Goal: Contribute content

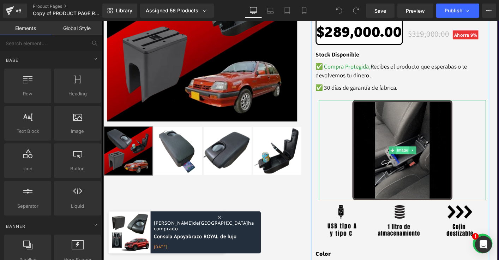
click at [420, 156] on link "Image" at bounding box center [421, 160] width 22 height 8
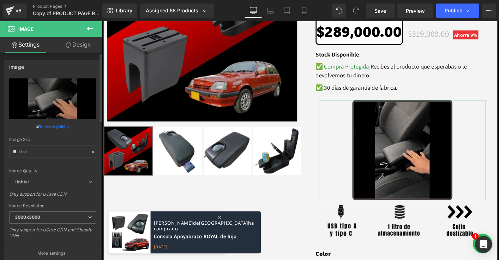
click at [90, 151] on icon at bounding box center [92, 151] width 5 height 5
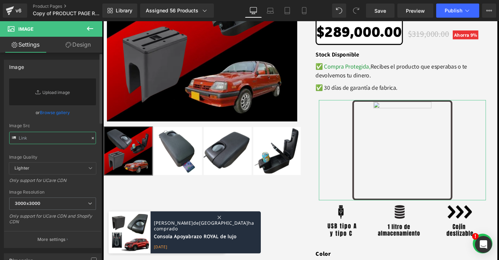
click at [64, 138] on input "text" at bounding box center [52, 138] width 87 height 12
paste input "[URL][DOMAIN_NAME]"
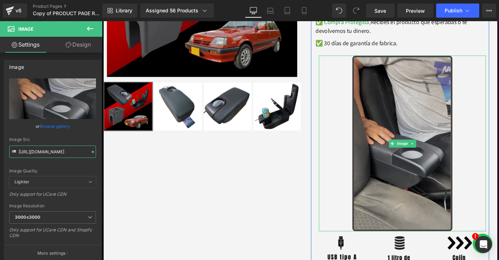
scroll to position [255, 0]
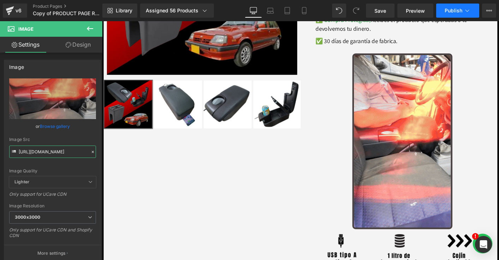
type input "[URL][DOMAIN_NAME]"
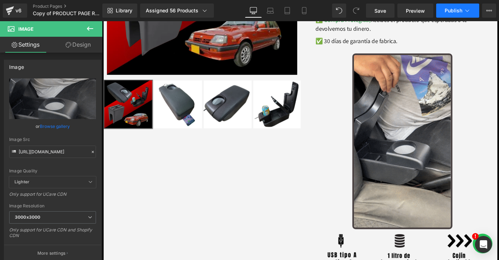
click at [456, 11] on span "Publish" at bounding box center [453, 11] width 18 height 6
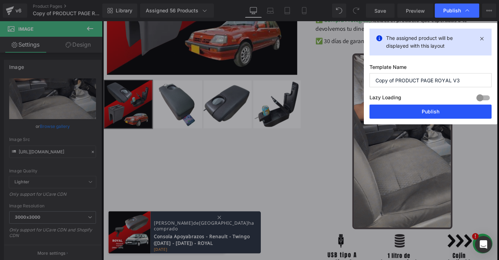
click at [423, 114] on button "Publish" at bounding box center [430, 111] width 122 height 14
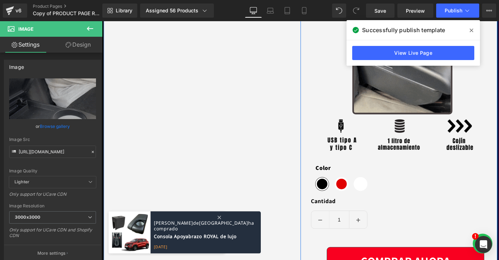
scroll to position [385, 0]
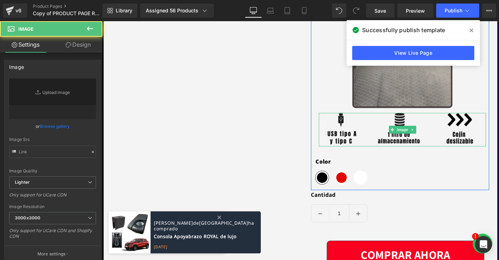
click at [358, 142] on img at bounding box center [424, 138] width 179 height 36
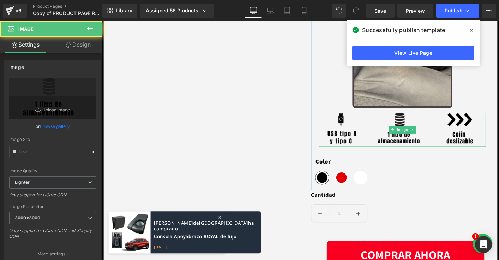
click at [366, 150] on img at bounding box center [424, 138] width 179 height 36
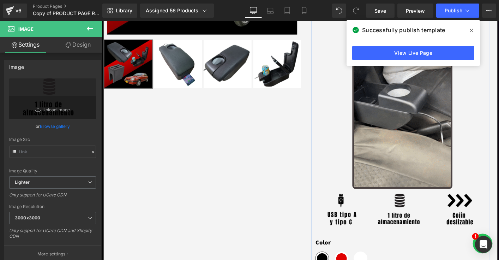
scroll to position [291, 0]
